Goal: Task Accomplishment & Management: Use online tool/utility

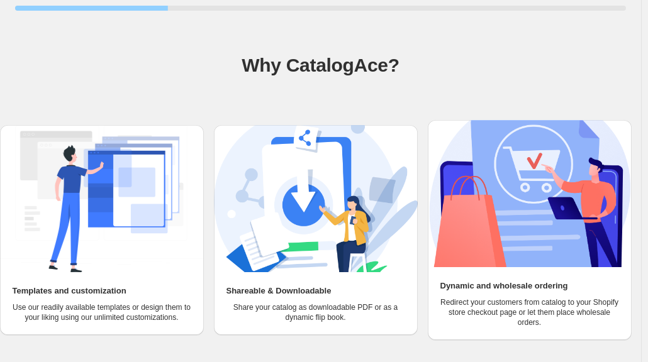
scroll to position [94, 0]
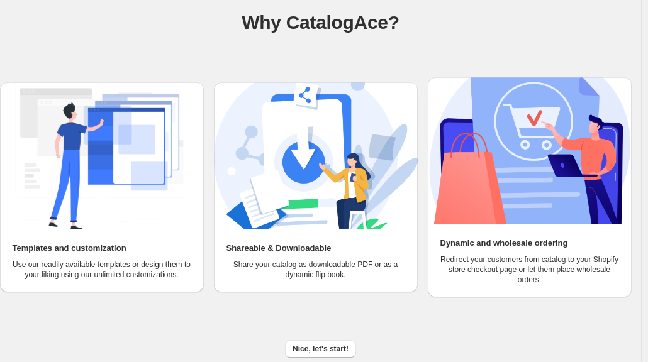
click at [323, 351] on span "Nice, let's start!" at bounding box center [320, 349] width 56 height 10
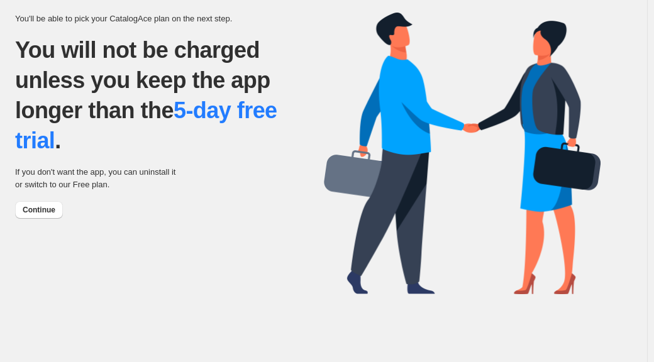
click at [49, 204] on button "Continue" at bounding box center [39, 210] width 48 height 18
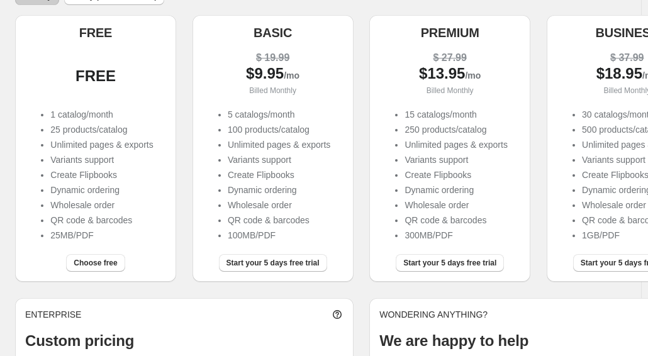
scroll to position [237, 0]
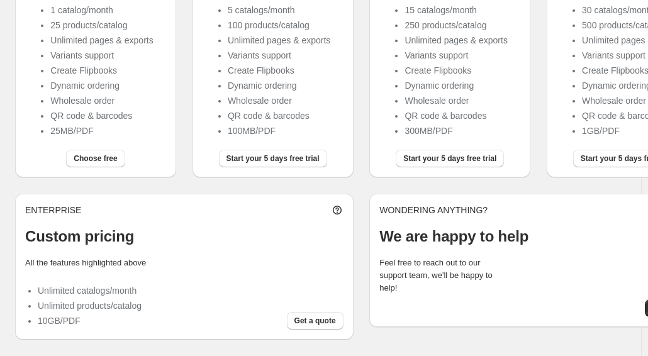
click at [106, 160] on span "Choose free" at bounding box center [95, 158] width 43 height 10
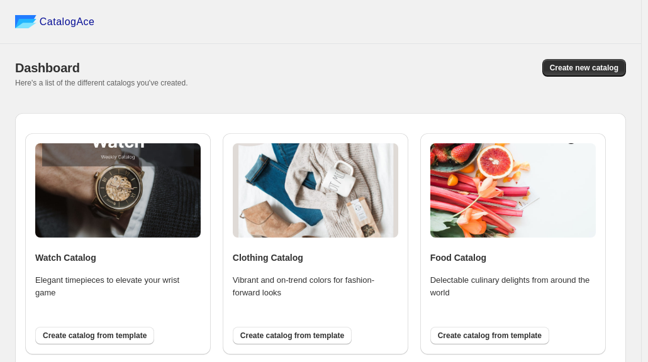
scroll to position [43, 0]
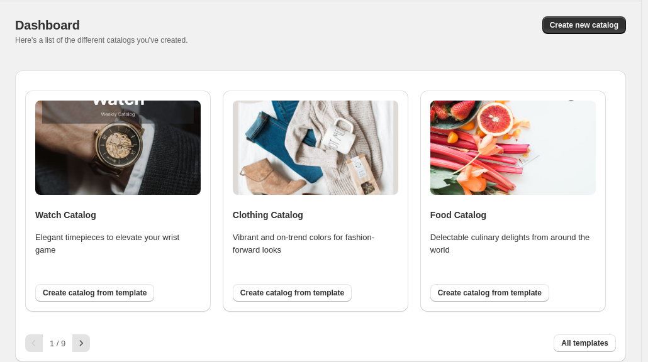
click at [317, 297] on span "Create catalog from template" at bounding box center [292, 293] width 104 height 10
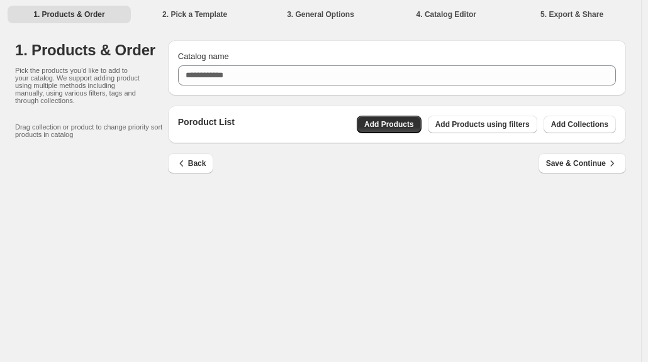
scroll to position [0, 0]
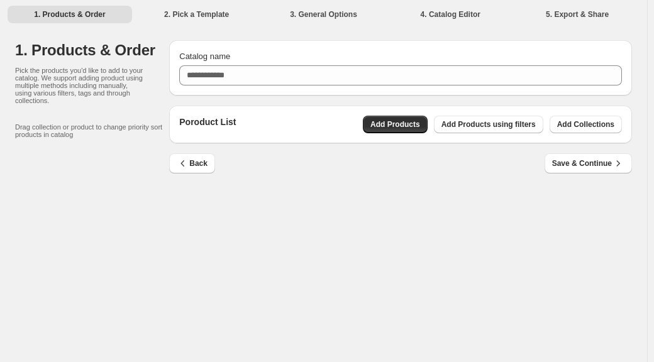
click at [483, 125] on span "Add Products using filters" at bounding box center [488, 124] width 94 height 10
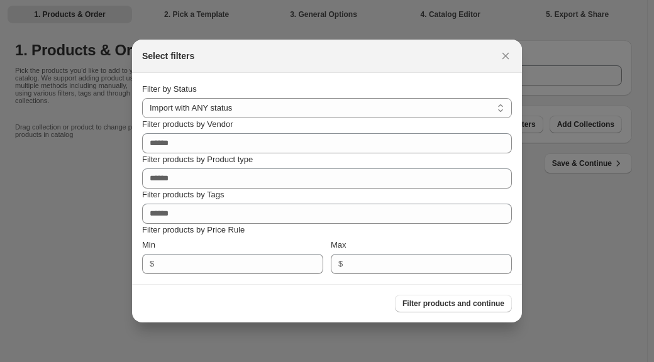
click at [475, 308] on span "Filter products and continue" at bounding box center [453, 304] width 102 height 10
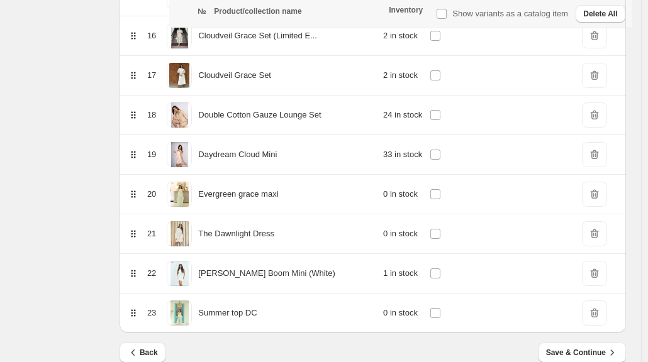
scroll to position [832, 0]
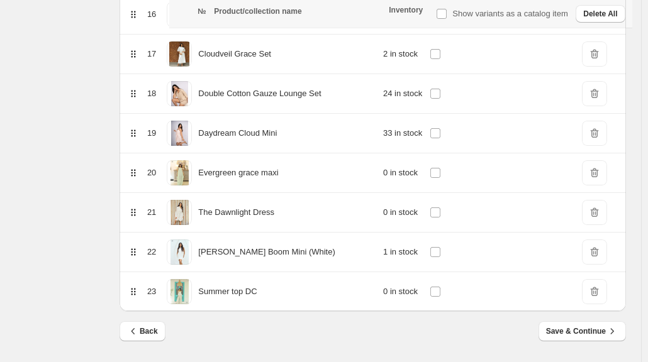
click at [605, 329] on span "Save & Continue" at bounding box center [582, 331] width 72 height 13
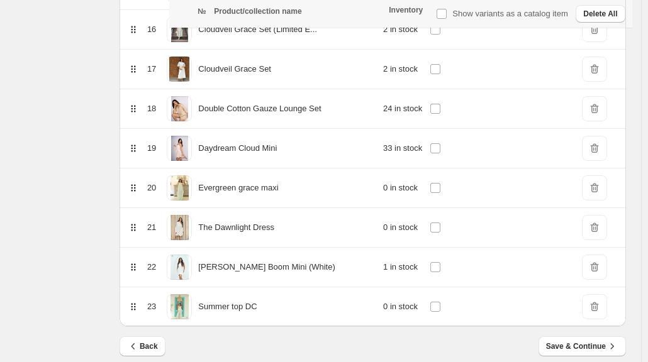
click at [596, 345] on span "Save & Continue" at bounding box center [582, 346] width 72 height 13
click at [598, 348] on span "Save & Continue" at bounding box center [582, 346] width 72 height 13
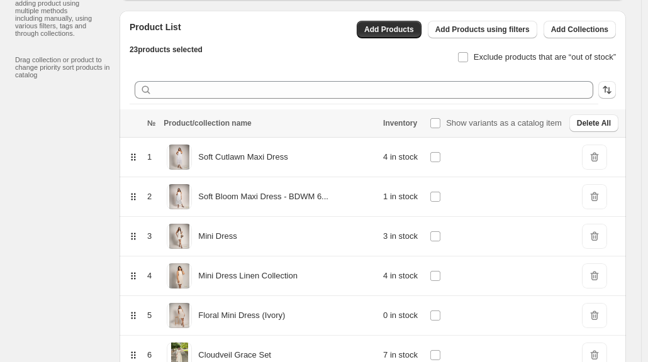
scroll to position [0, 0]
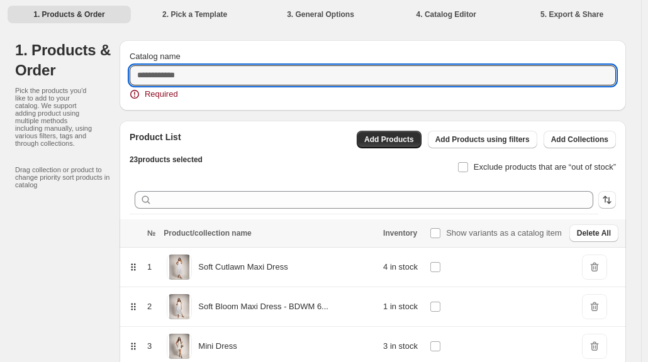
click at [351, 76] on input "Catalog name" at bounding box center [373, 75] width 486 height 20
click at [253, 80] on input "Catalog name" at bounding box center [373, 75] width 486 height 20
click at [261, 77] on input "Catalog name" at bounding box center [373, 75] width 486 height 20
type input "*"
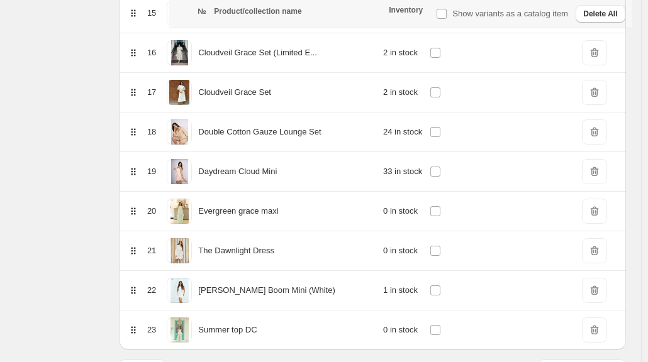
scroll to position [832, 0]
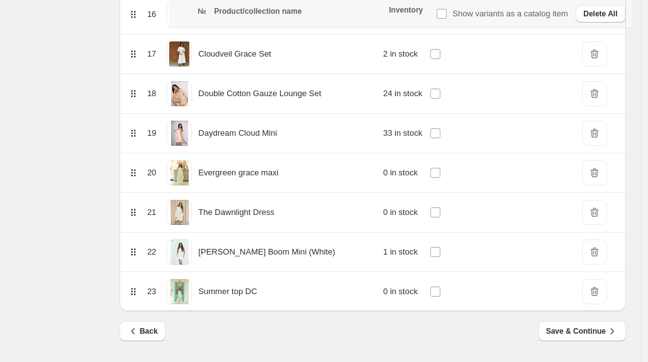
type input "**********"
click at [604, 335] on span "Save & Continue" at bounding box center [582, 331] width 72 height 13
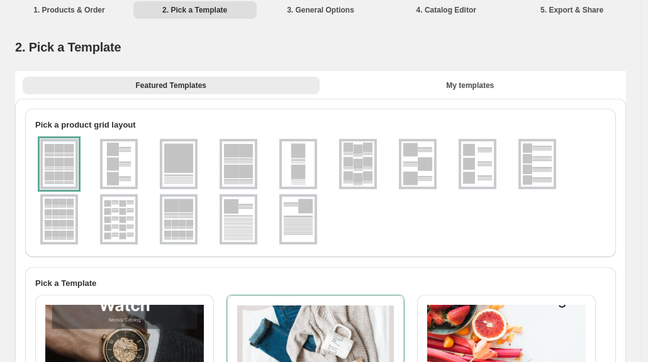
scroll to position [0, 0]
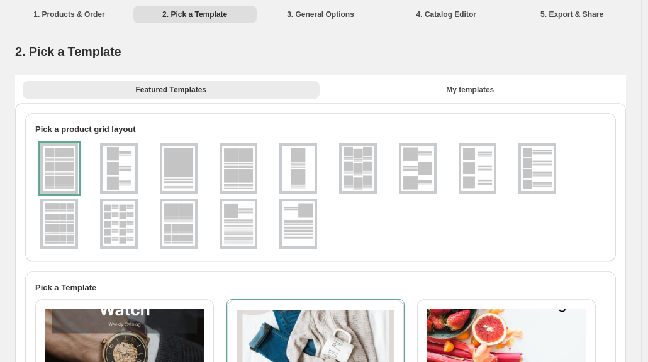
click at [421, 163] on img at bounding box center [417, 168] width 33 height 45
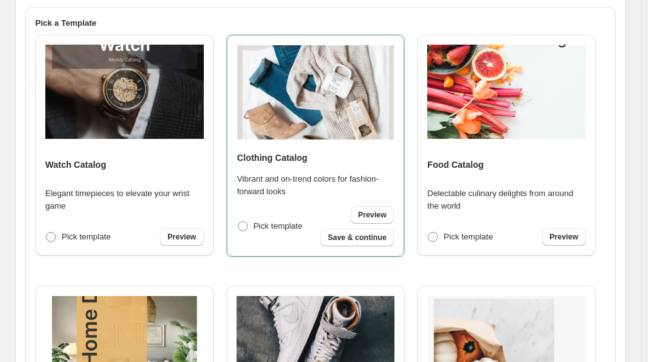
scroll to position [265, 0]
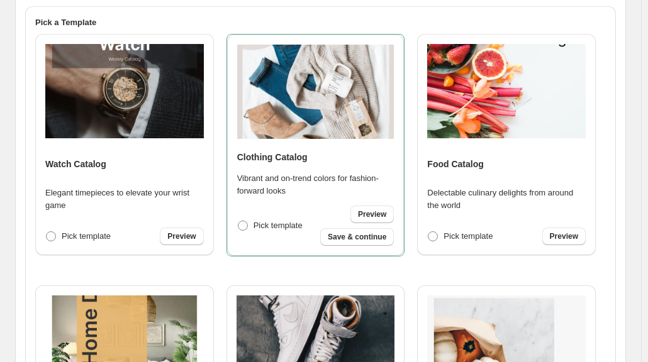
click at [370, 214] on span "Preview" at bounding box center [372, 214] width 28 height 10
click at [339, 237] on span "Save & continue" at bounding box center [357, 237] width 58 height 10
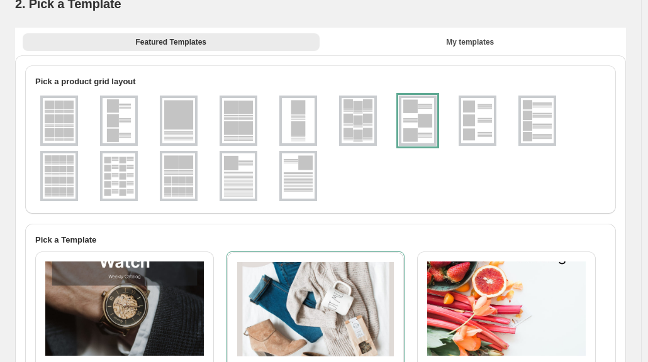
select select "**********"
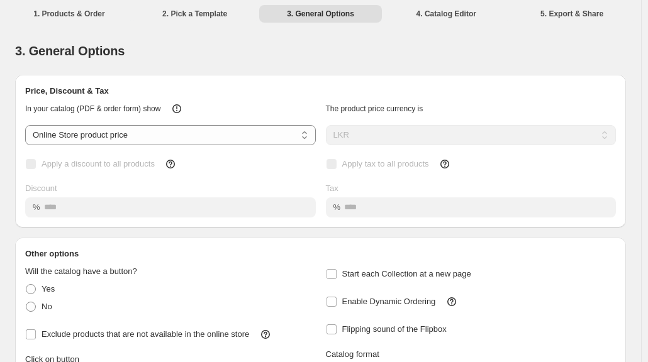
scroll to position [0, 0]
click at [160, 141] on select "**********" at bounding box center [170, 136] width 290 height 20
select select "****"
click at [25, 126] on select "**********" at bounding box center [170, 136] width 290 height 20
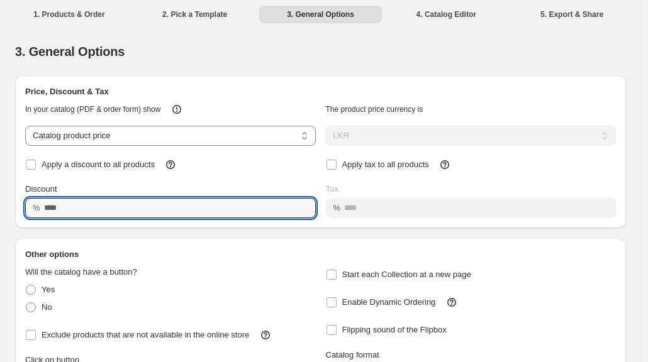
click at [77, 212] on input "Discount" at bounding box center [170, 208] width 253 height 20
type input "**"
click at [494, 109] on div "The product price currency is" at bounding box center [466, 104] width 300 height 23
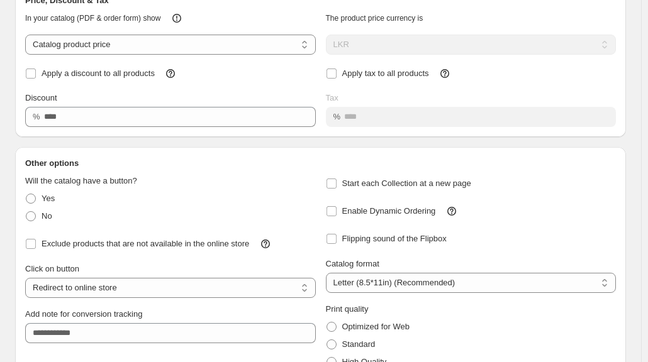
scroll to position [94, 0]
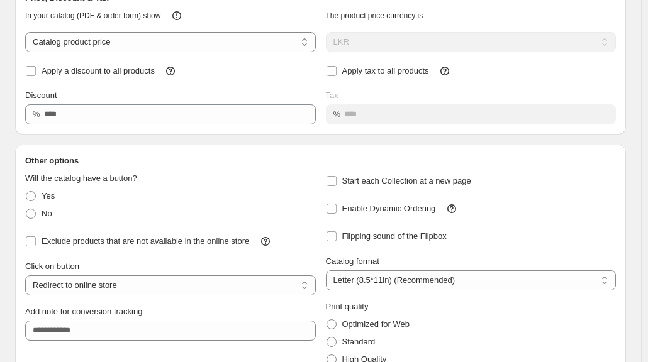
click at [417, 181] on span "Start each Collection at a new page" at bounding box center [406, 180] width 129 height 9
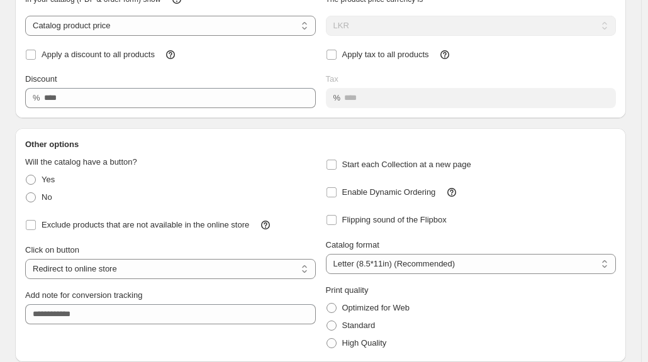
scroll to position [156, 0]
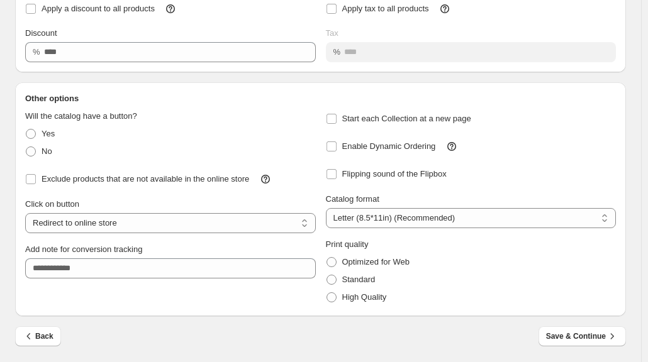
click at [605, 336] on span "Save & Continue" at bounding box center [582, 336] width 72 height 13
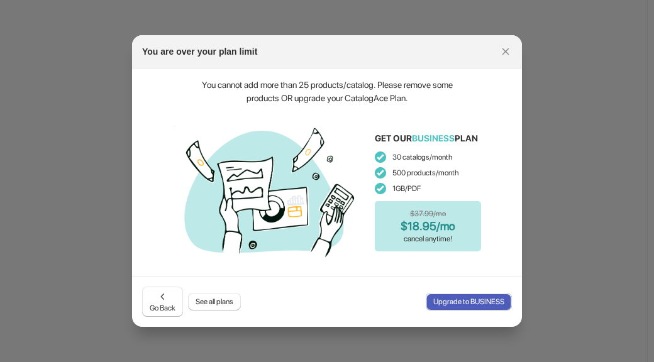
click at [160, 304] on span "Go Back" at bounding box center [163, 301] width 26 height 23
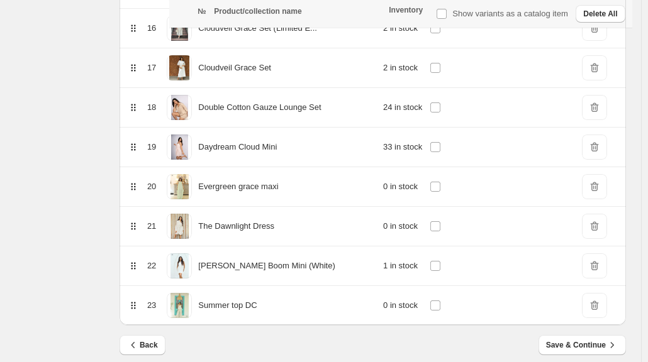
scroll to position [832, 0]
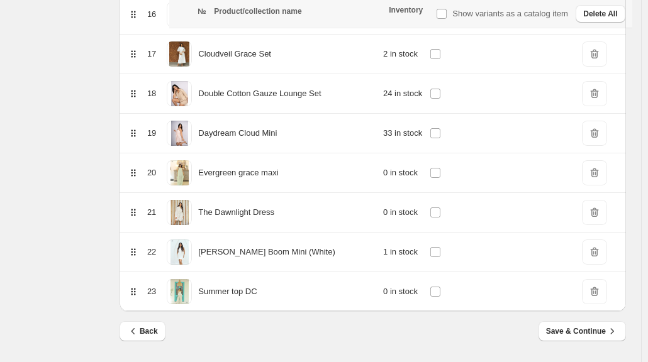
click at [606, 333] on span "Save & Continue" at bounding box center [582, 331] width 72 height 13
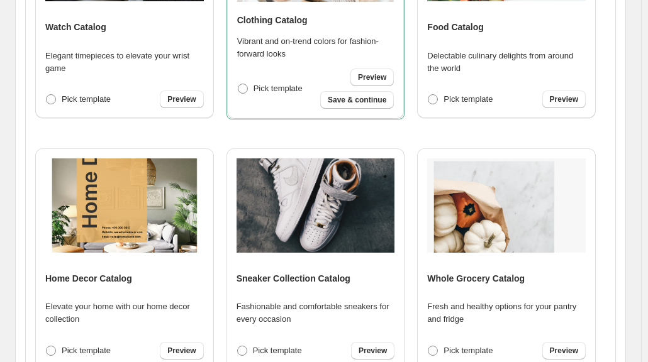
scroll to position [0, 0]
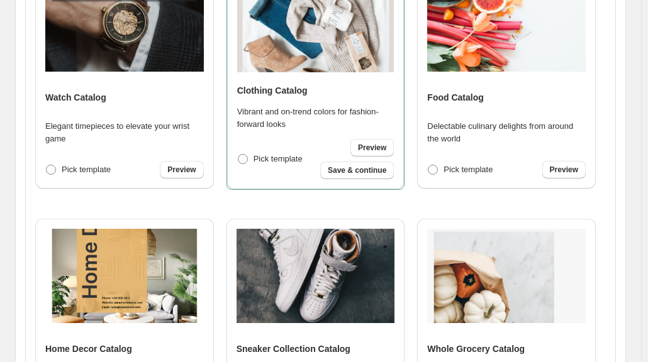
click at [350, 175] on span "Save & continue" at bounding box center [357, 170] width 58 height 10
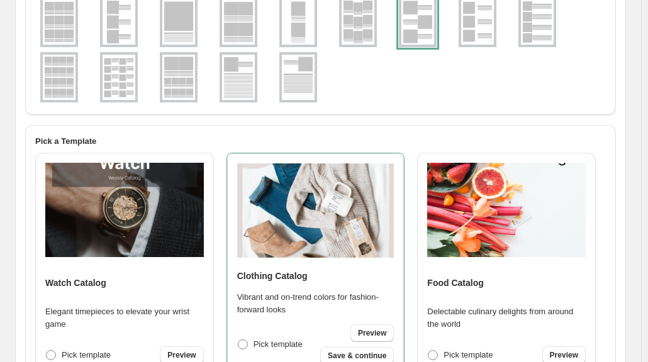
select select "****"
select select "**********"
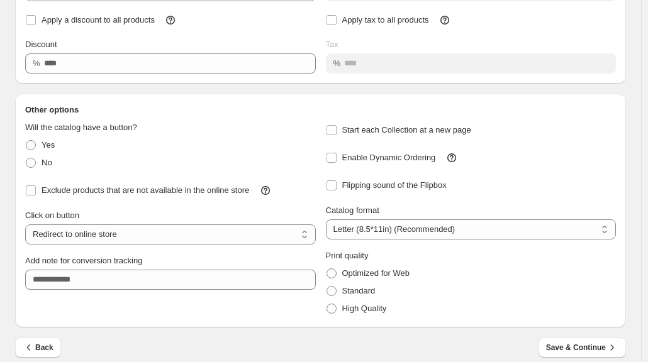
scroll to position [156, 0]
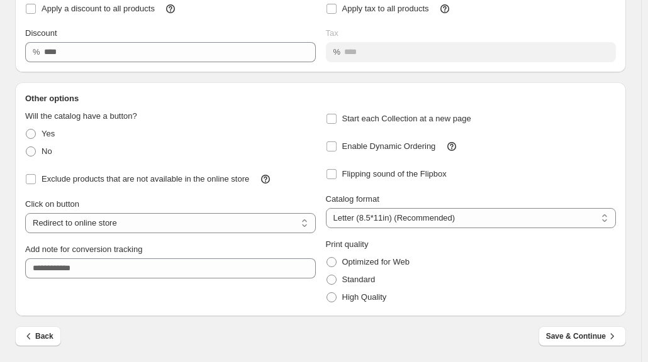
click at [375, 120] on span "Start each Collection at a new page" at bounding box center [406, 118] width 129 height 9
click at [588, 213] on select "**********" at bounding box center [471, 218] width 290 height 20
select select "**"
click at [328, 208] on select "**********" at bounding box center [471, 218] width 290 height 20
click at [596, 336] on span "Save & Continue" at bounding box center [582, 336] width 72 height 13
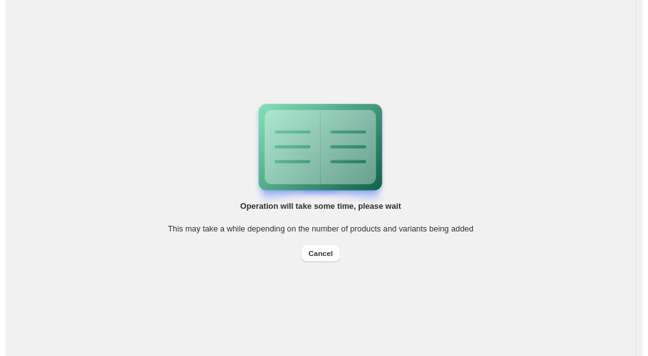
scroll to position [0, 0]
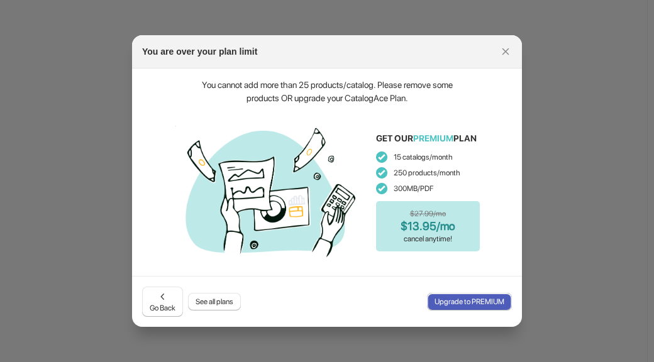
click at [221, 304] on span "See all plans" at bounding box center [215, 302] width 38 height 10
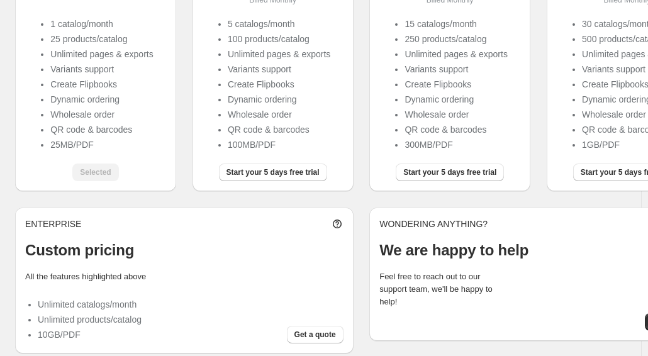
scroll to position [232, 0]
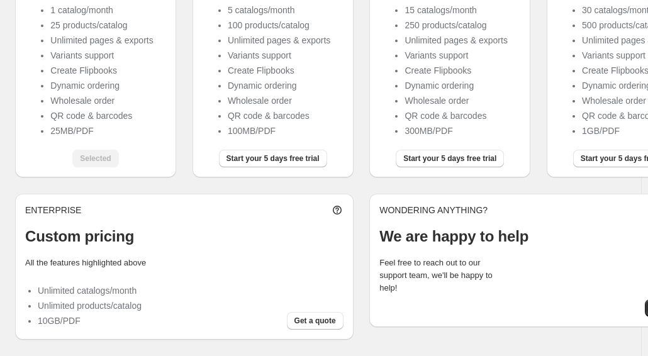
click at [317, 325] on span "Get a quote" at bounding box center [314, 321] width 41 height 10
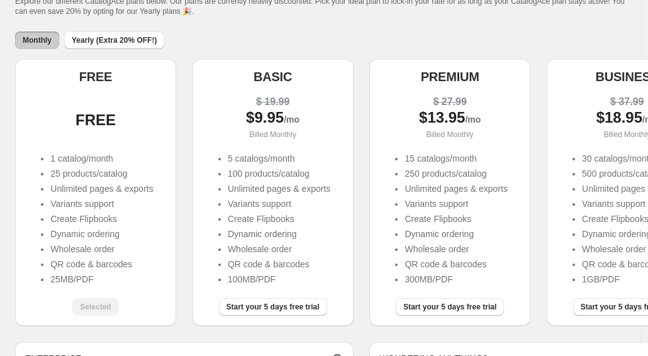
scroll to position [80, 0]
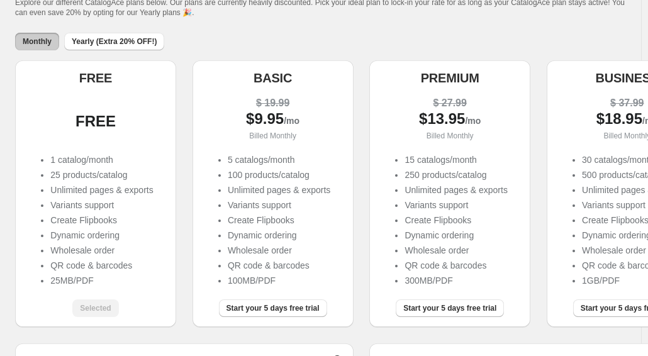
click at [299, 309] on span "Start your 5 days free trial" at bounding box center [272, 308] width 93 height 10
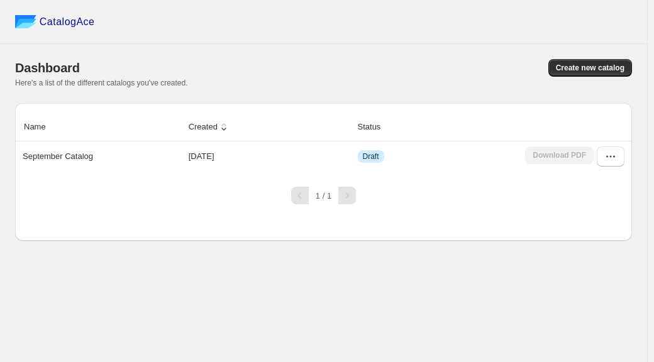
click at [593, 68] on span "Create new catalog" at bounding box center [590, 68] width 69 height 10
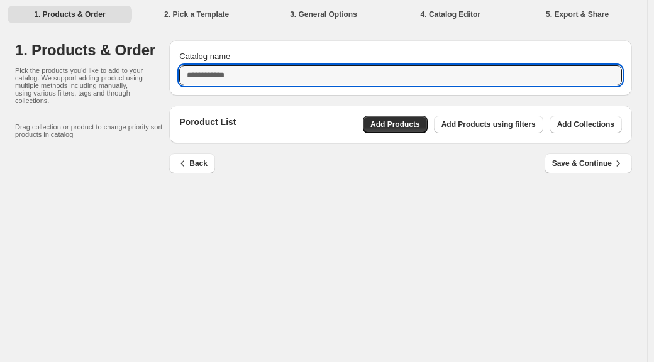
click at [271, 78] on input "Catalog name" at bounding box center [400, 75] width 443 height 20
type input "**"
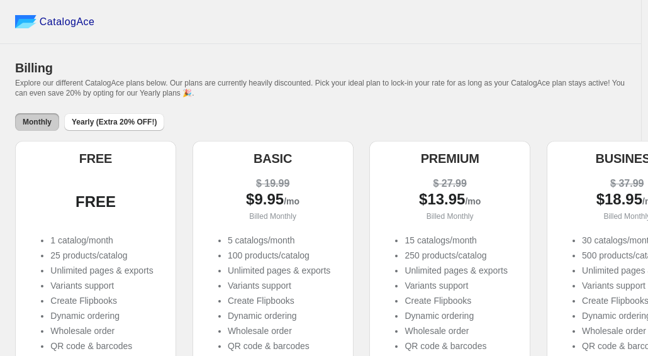
scroll to position [232, 0]
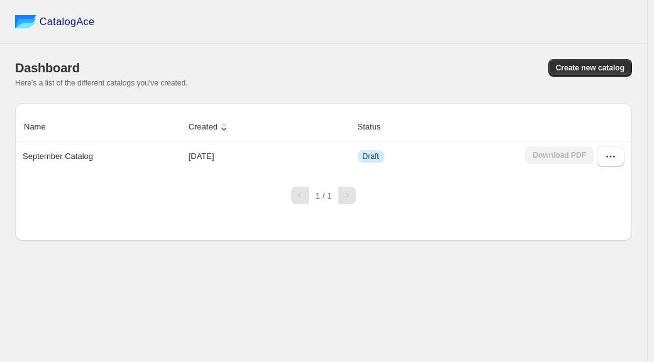
click at [605, 70] on span "Create new catalog" at bounding box center [590, 68] width 69 height 10
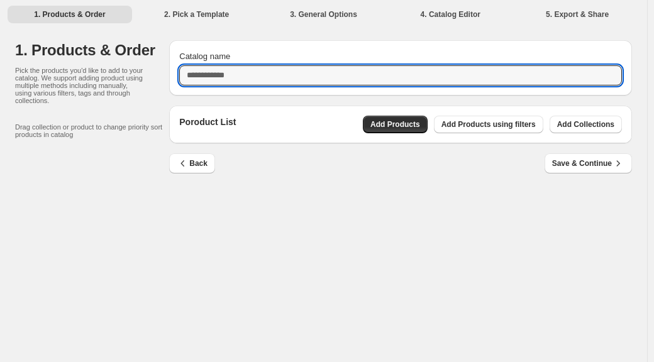
click at [461, 71] on input "Catalog name" at bounding box center [400, 75] width 443 height 20
type input "**********"
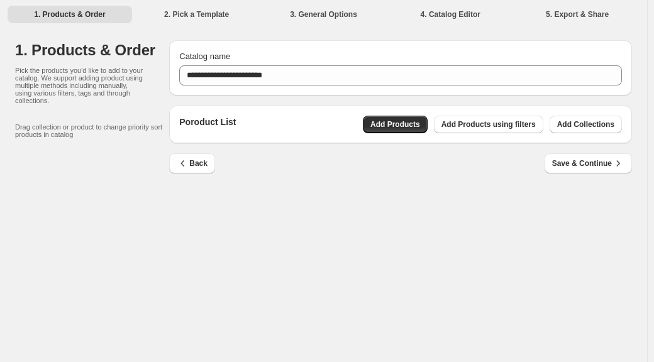
click at [420, 121] on span "Add Products" at bounding box center [395, 124] width 50 height 10
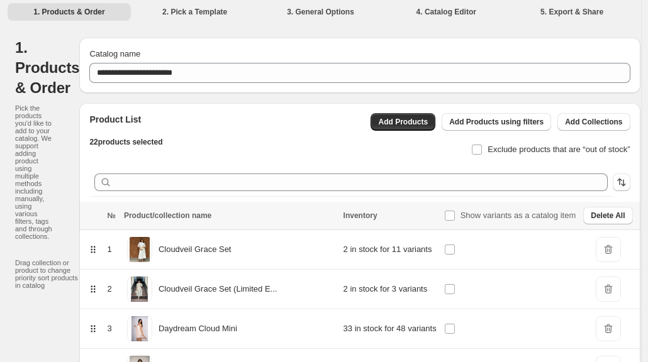
scroll to position [1, 0]
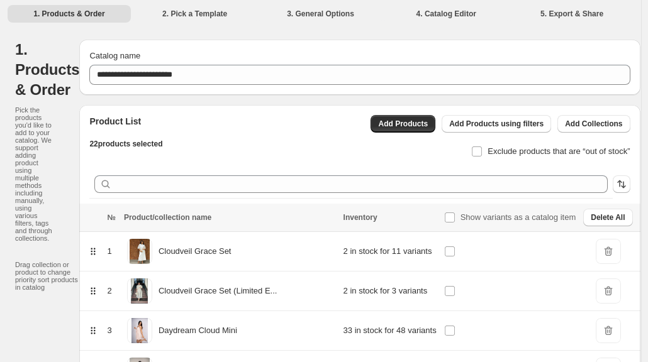
click at [407, 124] on span "Add Products" at bounding box center [403, 124] width 50 height 10
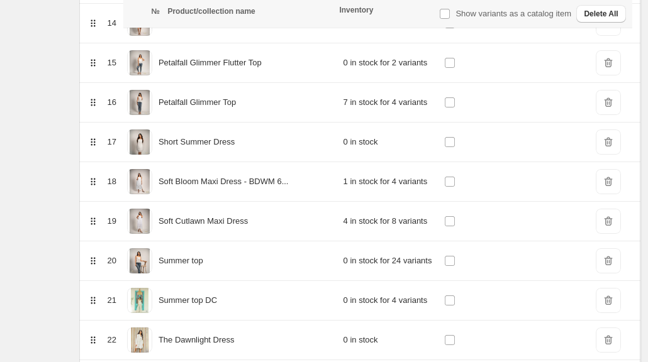
scroll to position [832, 0]
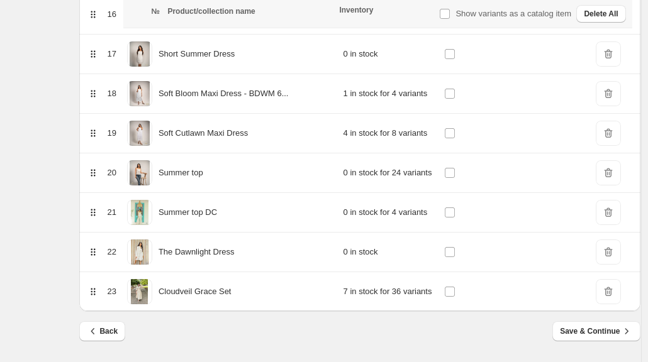
click at [622, 332] on icon "button" at bounding box center [626, 331] width 13 height 13
click at [622, 333] on div "Save & Continue" at bounding box center [595, 331] width 87 height 20
click at [623, 333] on div "Save & Continue" at bounding box center [595, 331] width 87 height 20
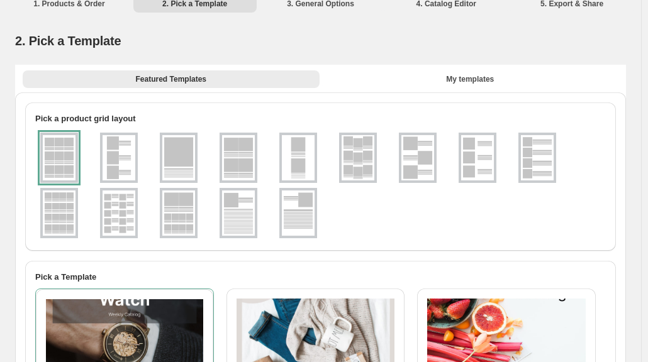
scroll to position [0, 0]
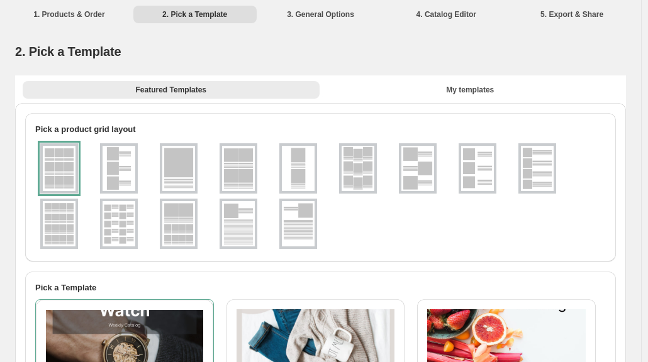
click at [429, 170] on img at bounding box center [417, 168] width 33 height 45
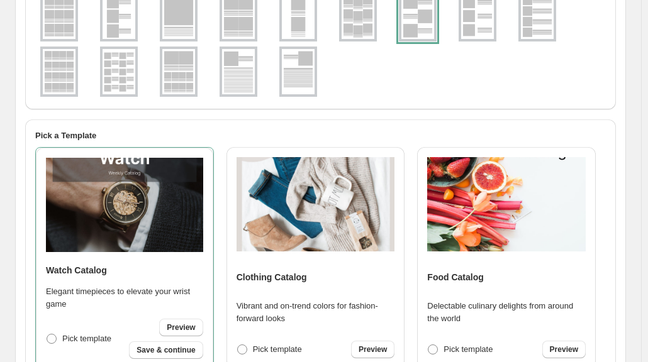
scroll to position [153, 0]
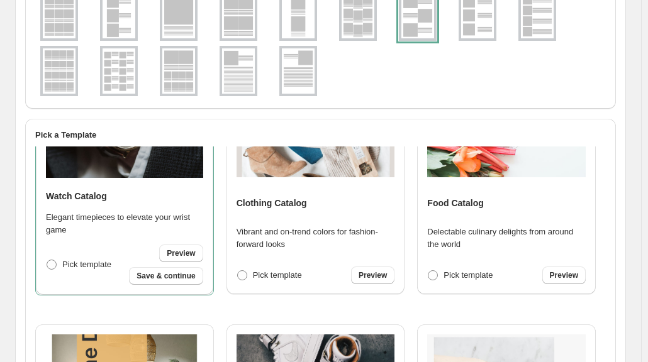
click at [240, 278] on span at bounding box center [242, 275] width 10 height 10
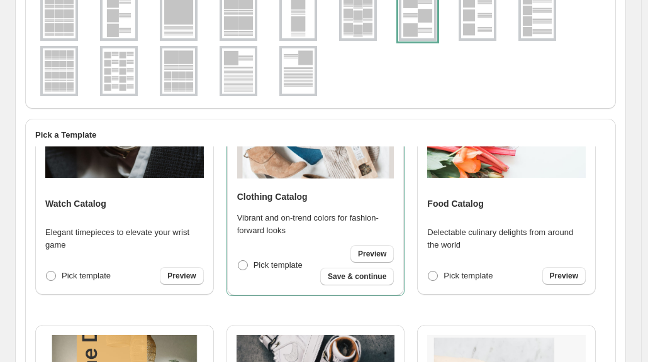
click at [372, 280] on span "Save & continue" at bounding box center [357, 277] width 58 height 10
select select "**********"
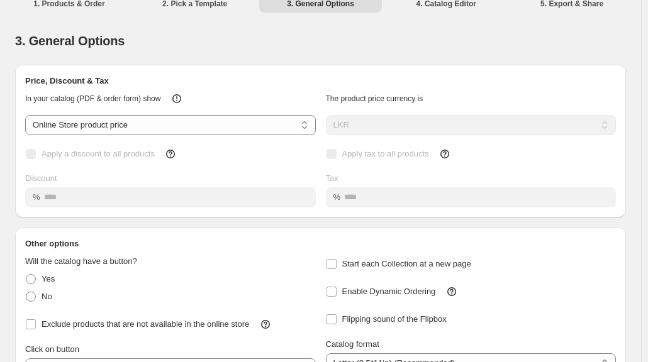
scroll to position [0, 0]
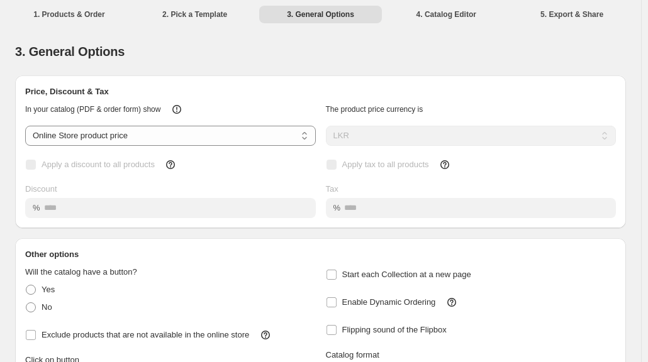
click at [137, 135] on select "**********" at bounding box center [170, 136] width 290 height 20
select select "****"
click at [25, 126] on select "**********" at bounding box center [170, 136] width 290 height 20
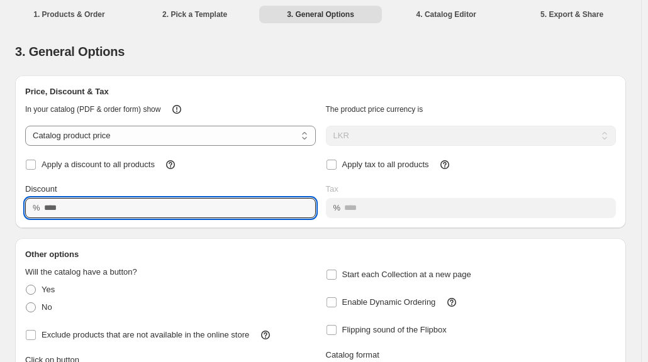
click at [94, 209] on input "Discount" at bounding box center [170, 208] width 253 height 20
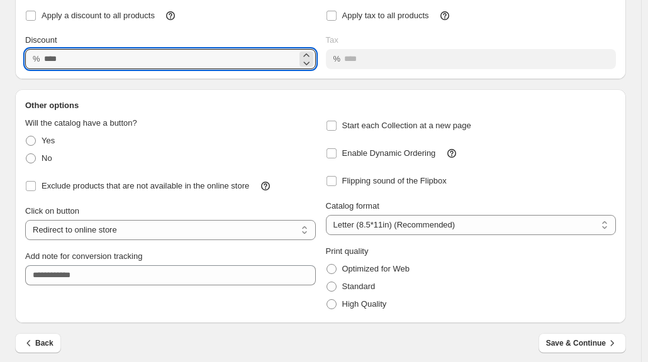
scroll to position [150, 0]
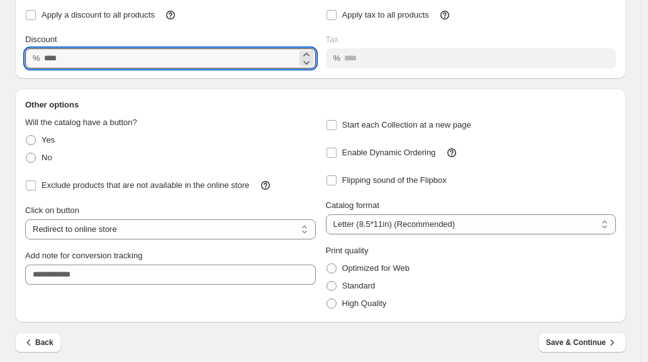
type input "**"
click at [424, 181] on span "Flipping sound of the Flipbox" at bounding box center [394, 179] width 104 height 9
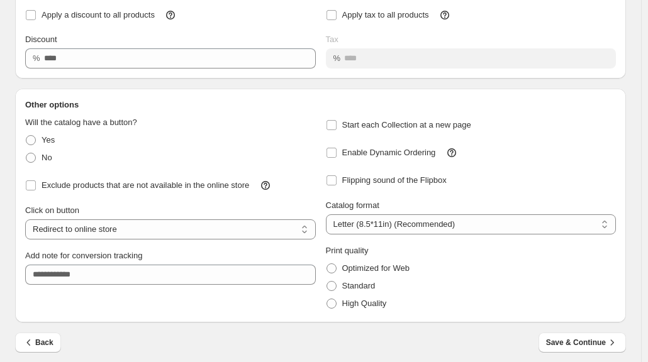
click at [461, 122] on span "Start each Collection at a new page" at bounding box center [406, 124] width 129 height 9
click at [254, 231] on select "**********" at bounding box center [170, 229] width 290 height 20
click at [641, 80] on div "**********" at bounding box center [320, 123] width 641 height 491
click at [438, 180] on span "Flipping sound of the Flipbox" at bounding box center [394, 179] width 104 height 9
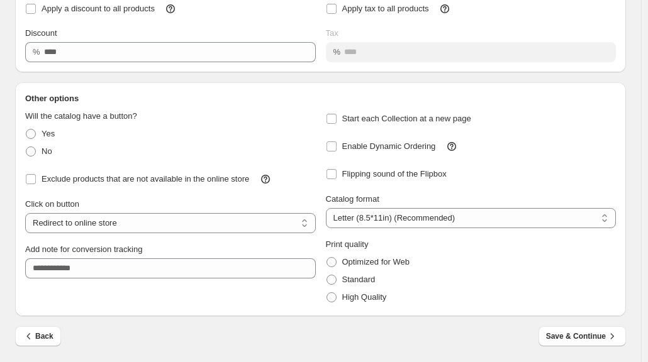
click at [367, 297] on span "High Quality" at bounding box center [364, 296] width 45 height 9
click at [590, 340] on span "Save & Continue" at bounding box center [582, 336] width 72 height 13
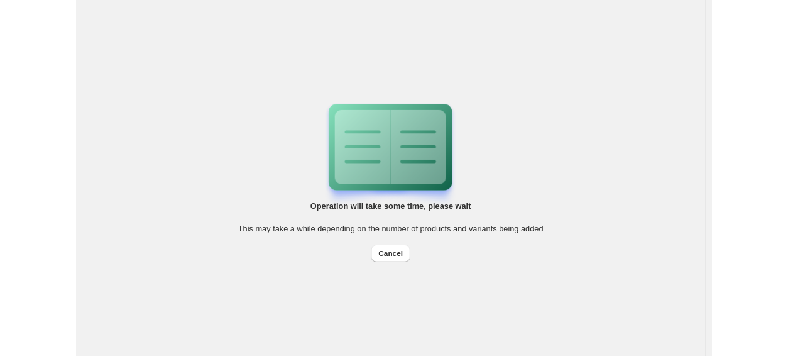
scroll to position [0, 0]
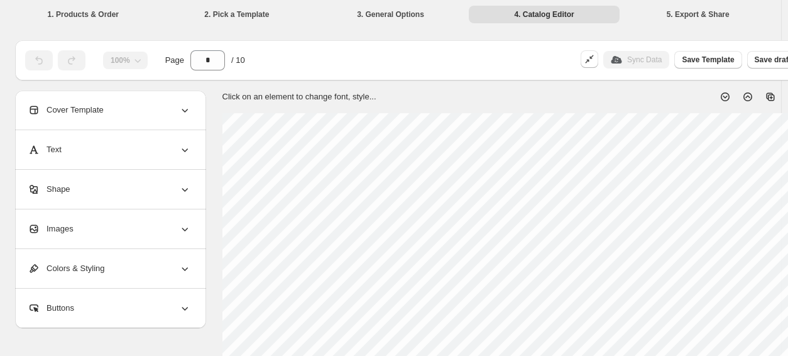
click at [183, 117] on div "Cover Template" at bounding box center [109, 110] width 163 height 39
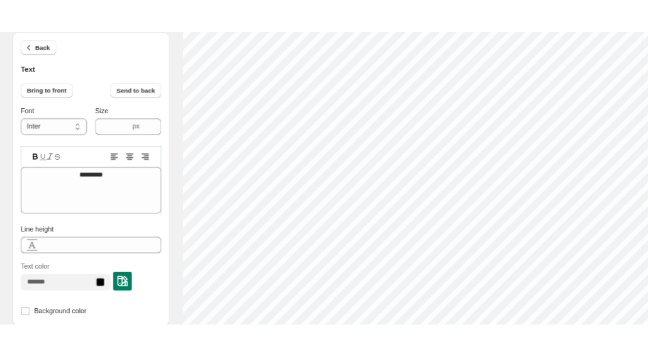
scroll to position [165, 0]
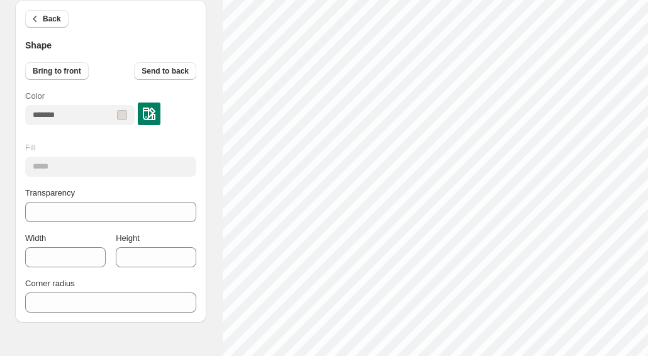
click at [48, 16] on span "Back" at bounding box center [52, 19] width 18 height 10
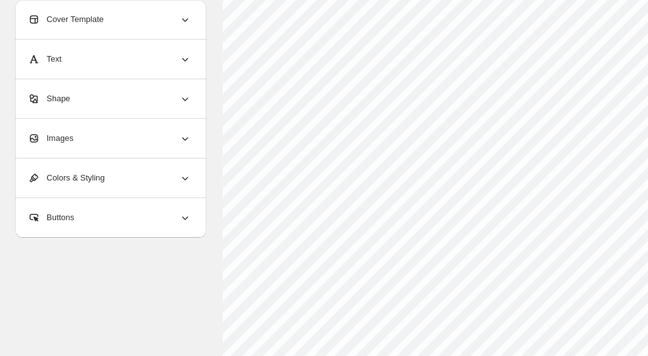
click at [158, 21] on div "Cover Template" at bounding box center [109, 19] width 163 height 39
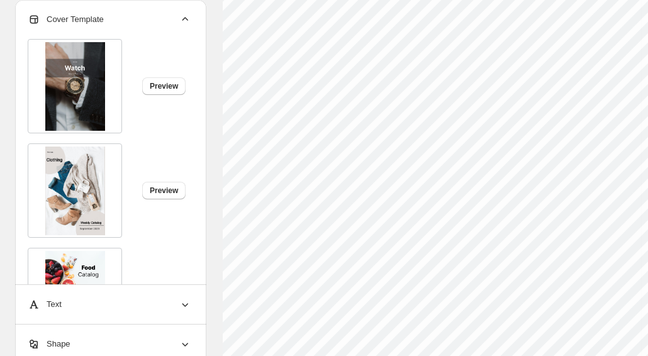
click at [85, 193] on img at bounding box center [75, 190] width 60 height 89
click at [160, 190] on span "Preview" at bounding box center [164, 190] width 28 height 10
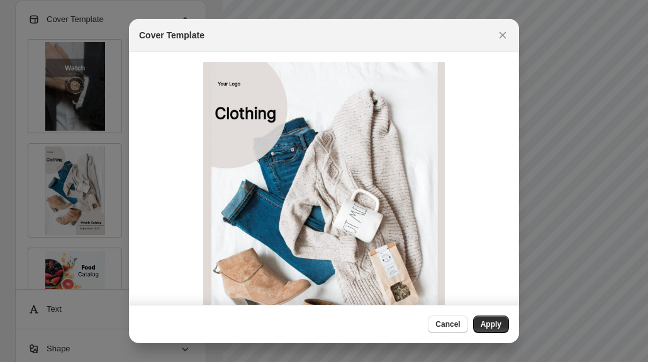
click at [495, 322] on span "Apply" at bounding box center [490, 324] width 21 height 10
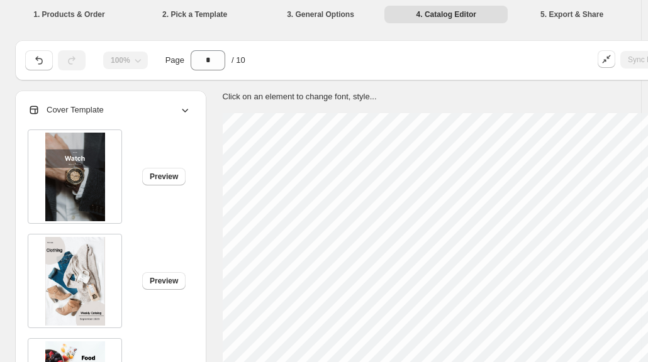
type input "*"
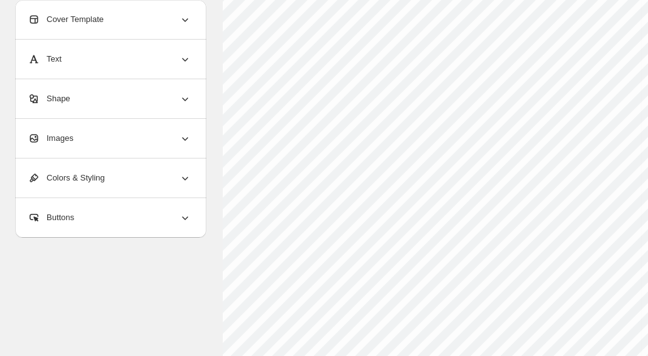
click at [185, 20] on icon at bounding box center [185, 19] width 13 height 13
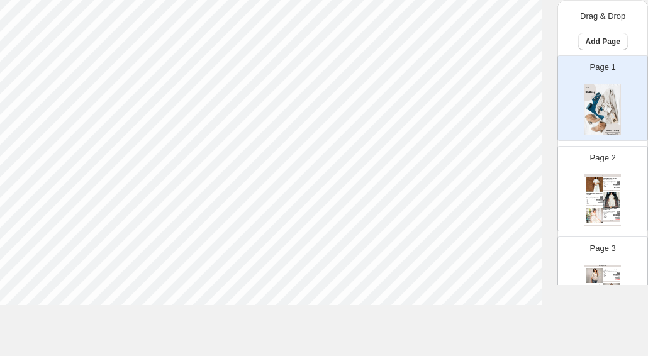
scroll to position [0, 258]
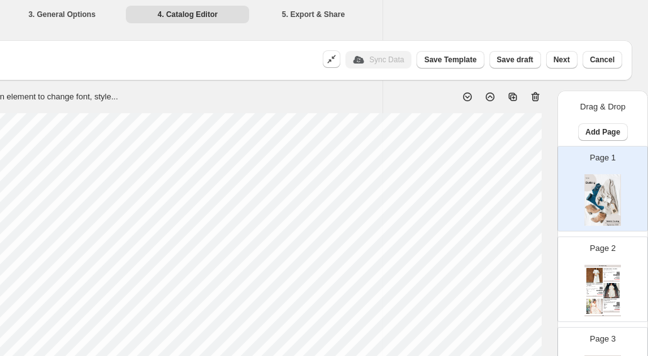
click at [566, 62] on span "Next" at bounding box center [561, 60] width 16 height 10
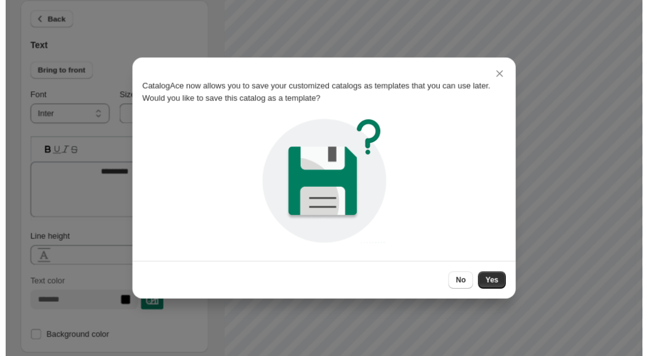
scroll to position [0, 0]
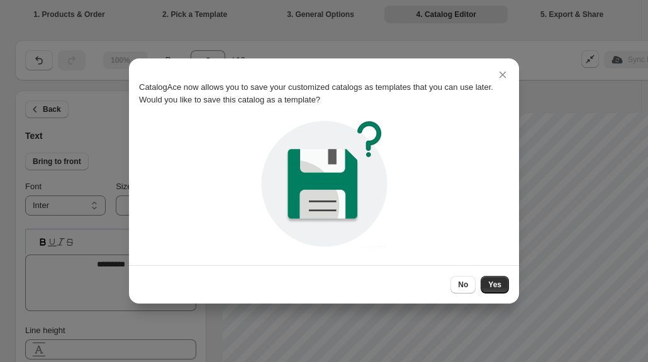
click at [500, 287] on span "Yes" at bounding box center [494, 285] width 13 height 10
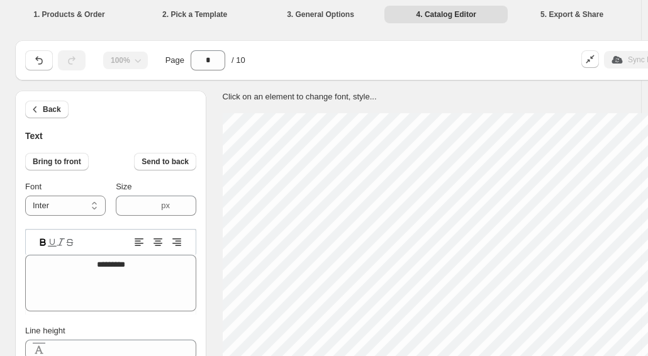
drag, startPoint x: 587, startPoint y: 105, endPoint x: 524, endPoint y: 59, distance: 77.8
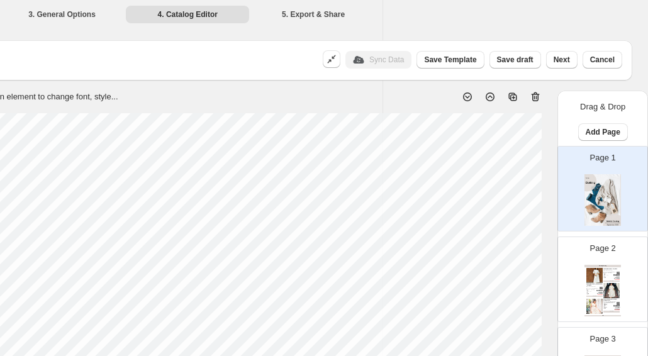
click at [574, 61] on button "Next" at bounding box center [561, 60] width 31 height 18
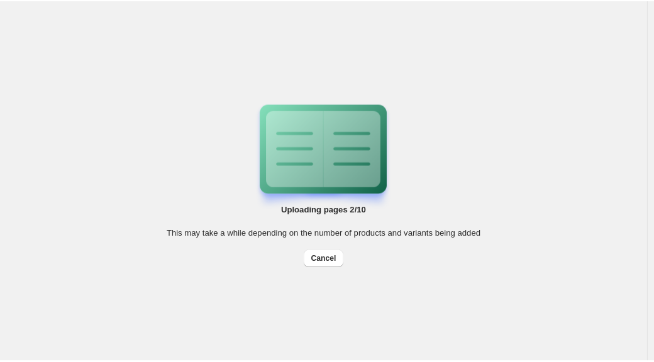
scroll to position [0, 0]
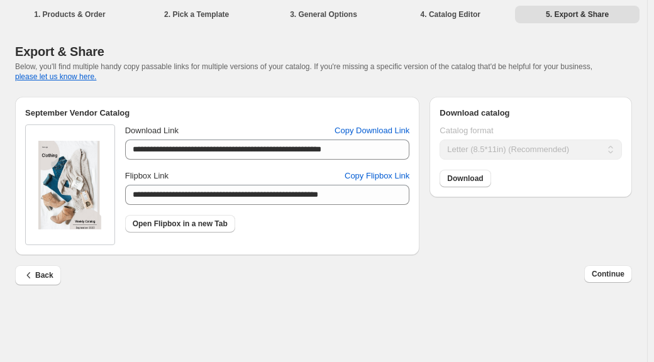
click at [461, 181] on span "Download" at bounding box center [465, 179] width 36 height 10
